Goal: Transaction & Acquisition: Purchase product/service

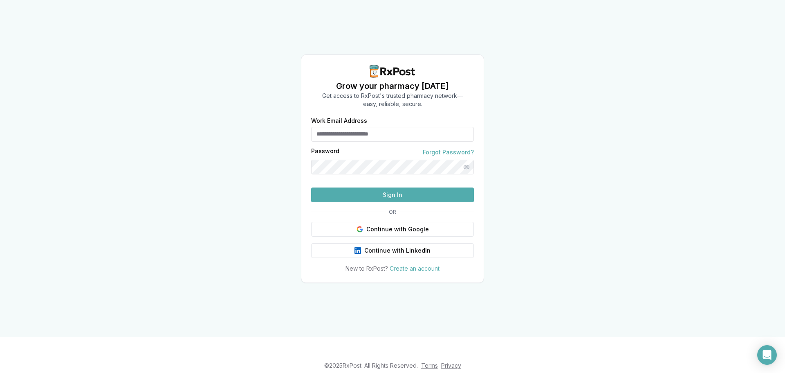
type input "**********"
click at [351, 201] on form "**********" at bounding box center [392, 160] width 163 height 84
click at [356, 202] on button "Sign In" at bounding box center [392, 194] width 163 height 15
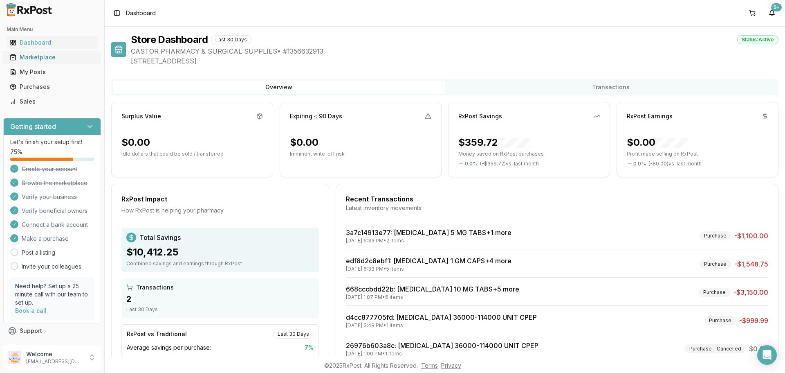
click at [43, 56] on div "Marketplace" at bounding box center [52, 57] width 85 height 8
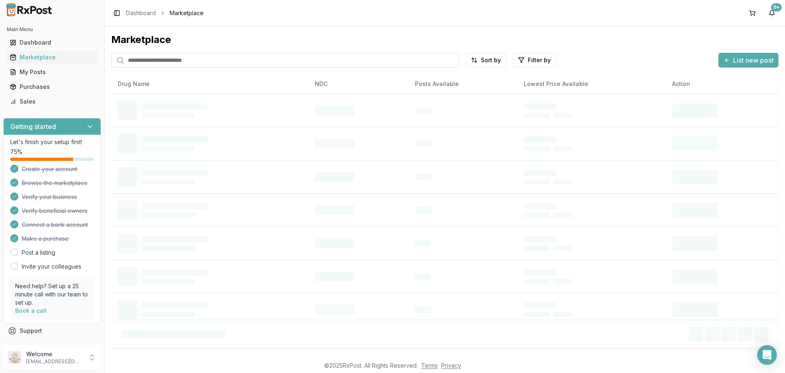
click at [168, 60] on input "search" at bounding box center [285, 60] width 348 height 15
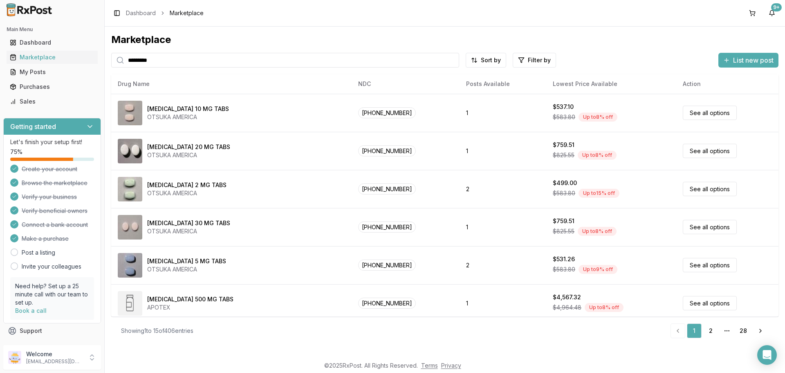
type input "*********"
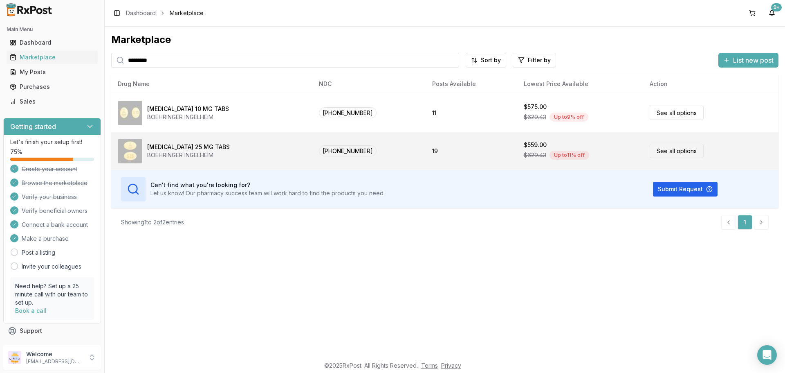
click at [661, 150] on link "See all options" at bounding box center [677, 151] width 54 height 14
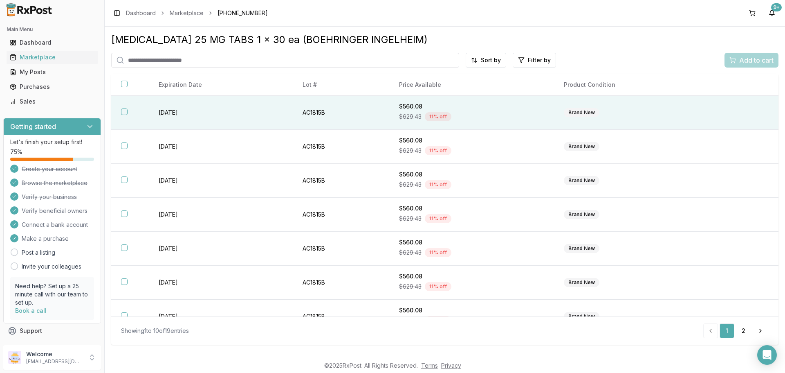
click at [126, 110] on button "button" at bounding box center [124, 111] width 7 height 7
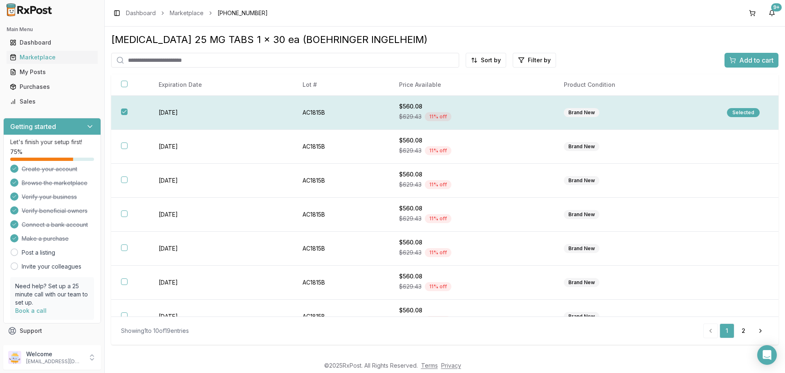
click at [749, 112] on div "Selected" at bounding box center [743, 112] width 33 height 9
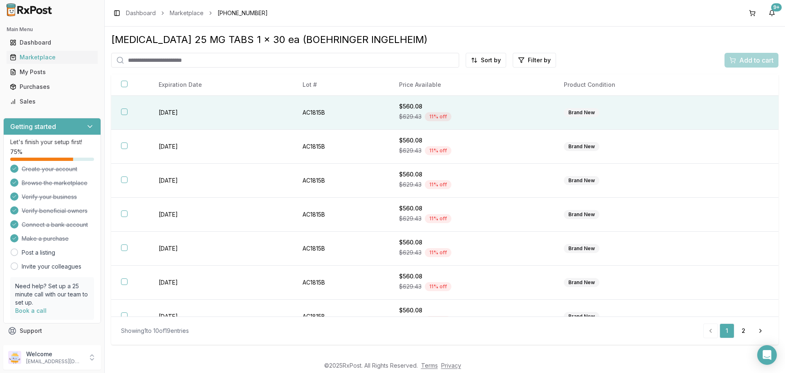
click at [123, 114] on button "button" at bounding box center [124, 111] width 7 height 7
click at [745, 110] on div "Selected" at bounding box center [743, 112] width 33 height 9
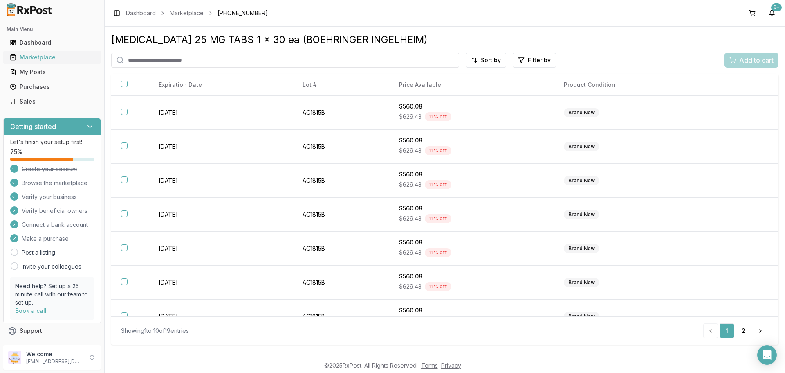
click at [50, 56] on div "Marketplace" at bounding box center [52, 57] width 85 height 8
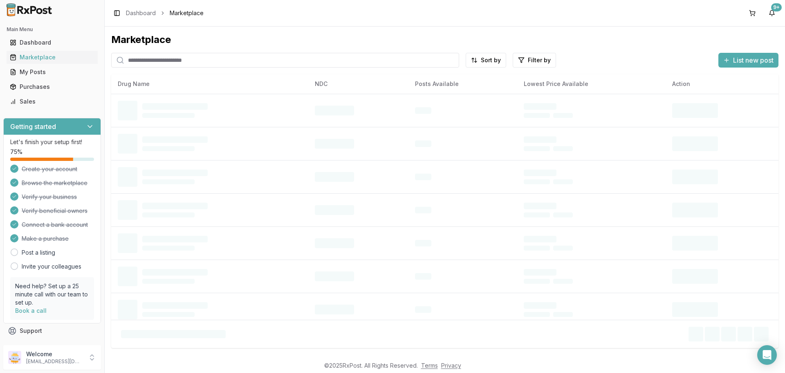
click at [173, 61] on input "search" at bounding box center [285, 60] width 348 height 15
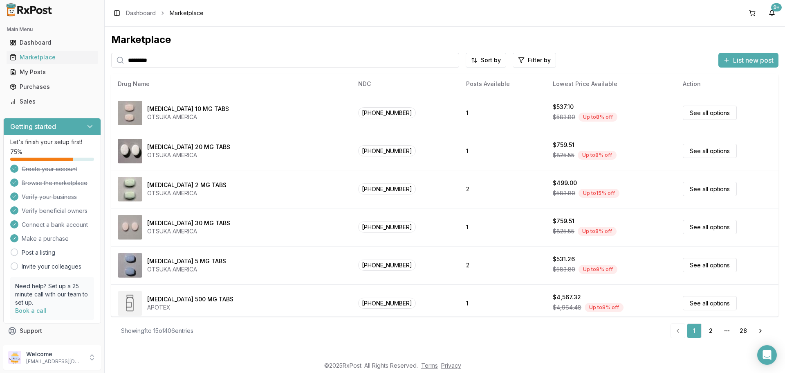
type input "*********"
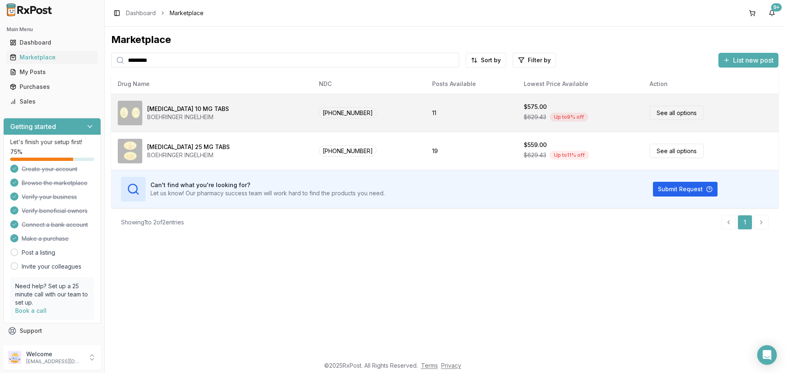
click at [667, 113] on link "See all options" at bounding box center [677, 113] width 54 height 14
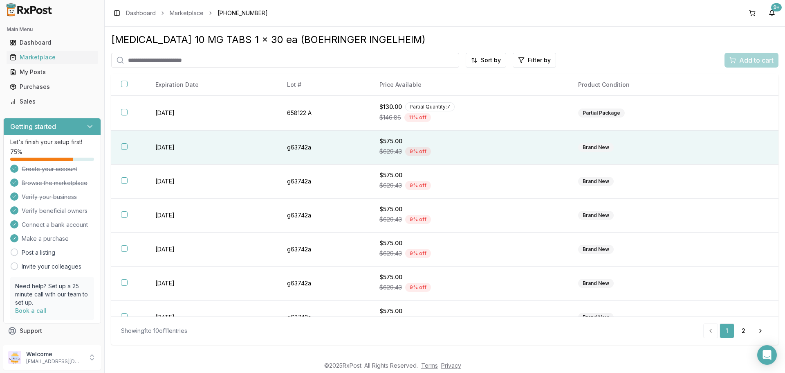
click at [124, 145] on button "button" at bounding box center [124, 146] width 7 height 7
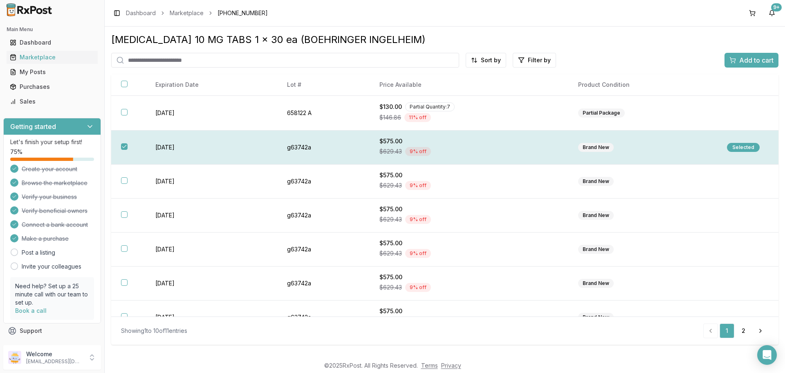
click at [747, 147] on div "Selected" at bounding box center [743, 147] width 33 height 9
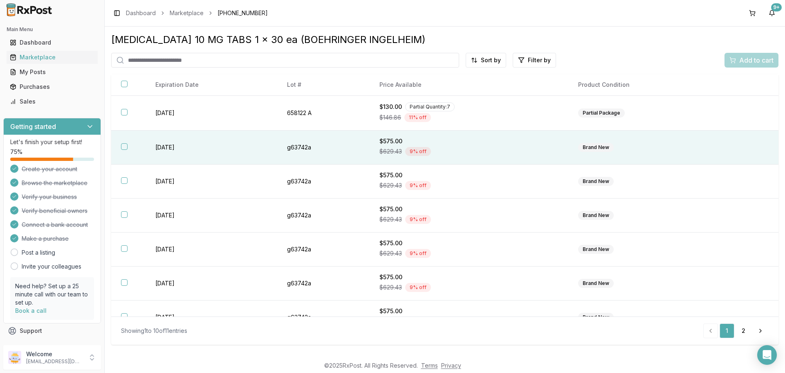
click at [161, 60] on input "search" at bounding box center [285, 60] width 348 height 15
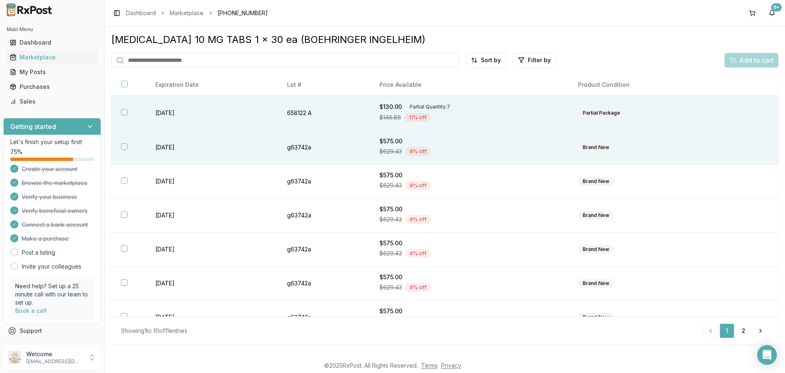
click at [124, 111] on button "button" at bounding box center [124, 112] width 7 height 7
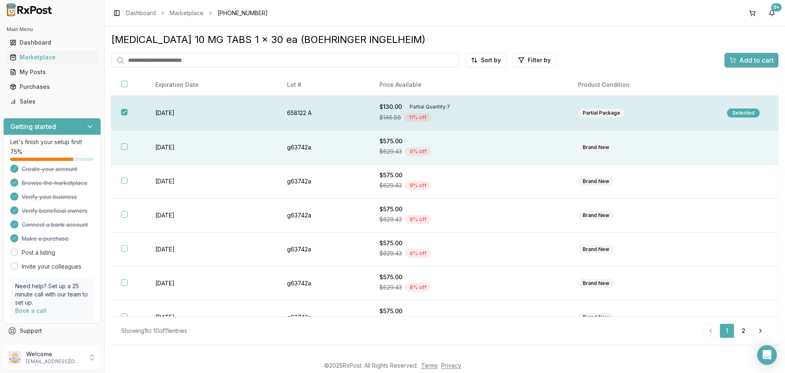
click at [118, 113] on th at bounding box center [128, 113] width 34 height 35
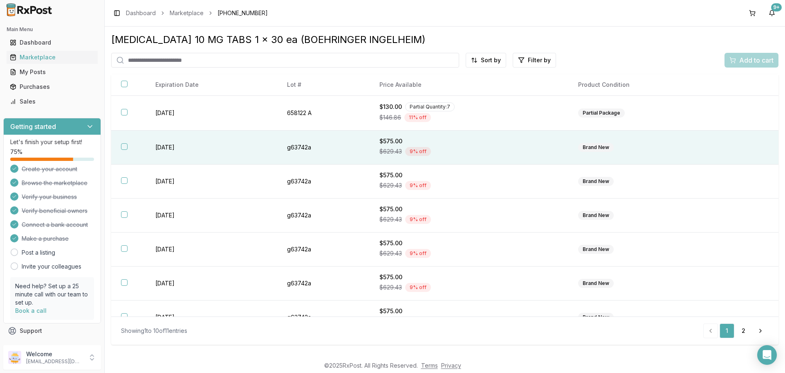
click at [123, 145] on button "button" at bounding box center [124, 146] width 7 height 7
click at [743, 145] on div "Selected" at bounding box center [743, 147] width 33 height 9
click at [124, 148] on button "button" at bounding box center [124, 146] width 7 height 7
click at [743, 56] on span "Add to cart" at bounding box center [757, 60] width 34 height 10
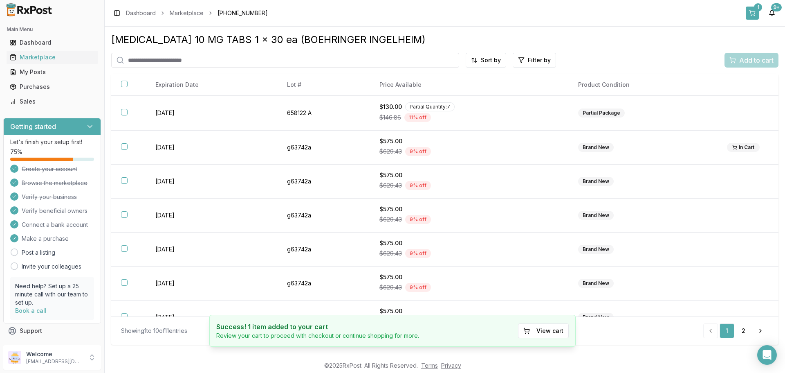
click at [753, 12] on button "1" at bounding box center [752, 13] width 13 height 13
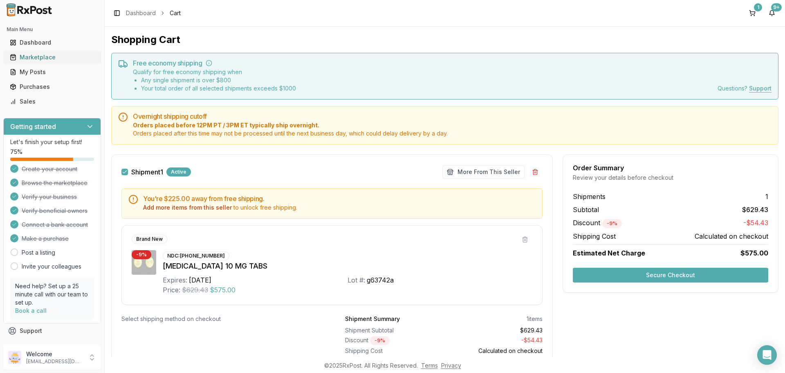
click at [52, 54] on div "Marketplace" at bounding box center [52, 57] width 85 height 8
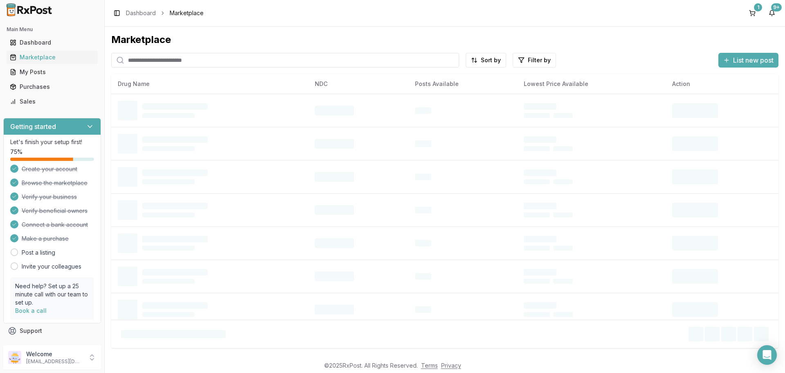
click at [170, 60] on input "search" at bounding box center [285, 60] width 348 height 15
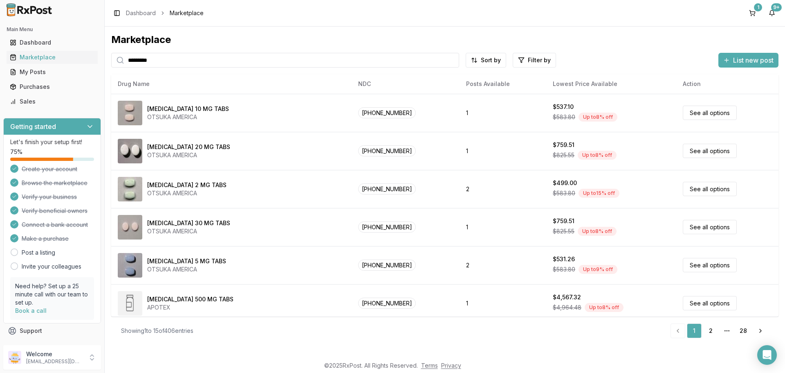
type input "*********"
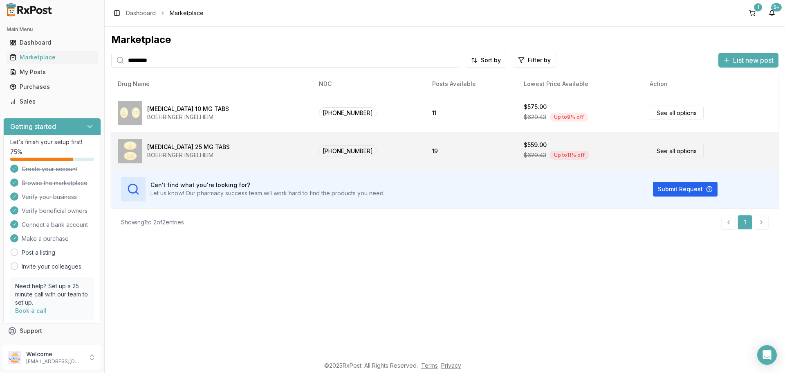
click at [673, 152] on link "See all options" at bounding box center [677, 151] width 54 height 14
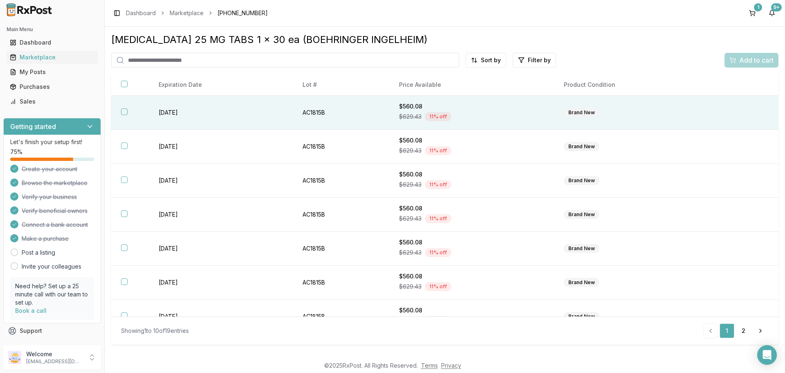
click at [124, 110] on button "button" at bounding box center [124, 111] width 7 height 7
click at [745, 64] on span "Add to cart" at bounding box center [757, 60] width 34 height 10
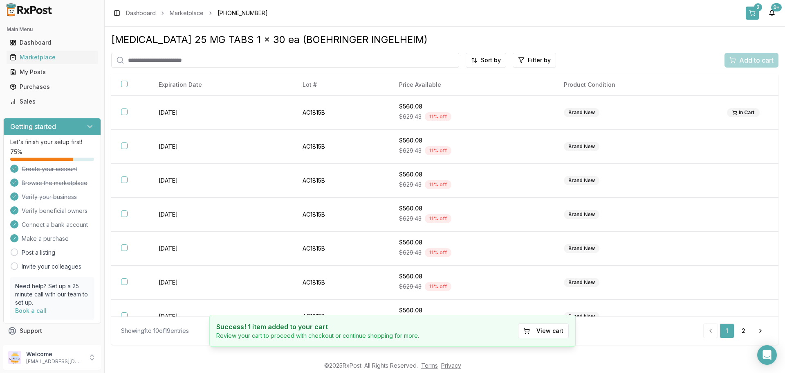
click at [753, 13] on button "2" at bounding box center [752, 13] width 13 height 13
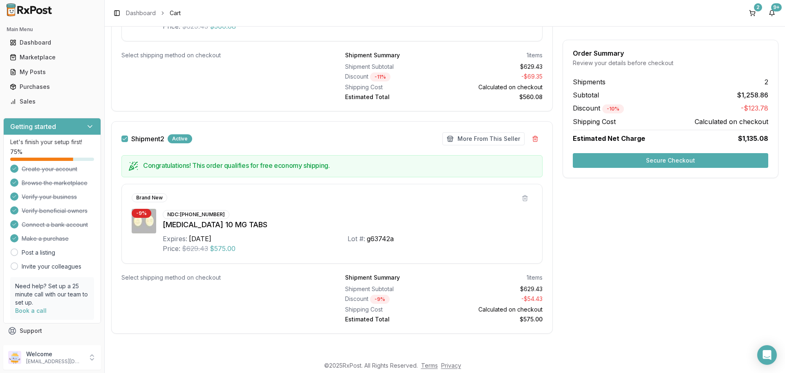
scroll to position [214, 0]
